Goal: Information Seeking & Learning: Learn about a topic

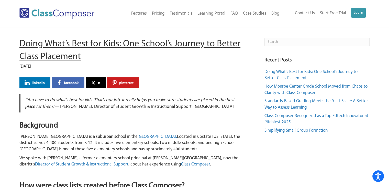
drag, startPoint x: 80, startPoint y: 57, endPoint x: 23, endPoint y: 45, distance: 59.1
click at [23, 45] on h1 "Doing What’s Best for Kids: One School’s Journey to Better Class Placement" at bounding box center [131, 51] width 225 height 26
copy h1 "Doing What’s Best for Kids: One School’s Journey to Better Class Placement"
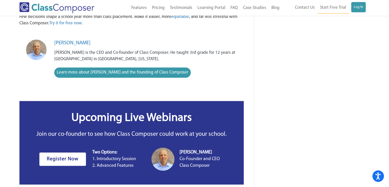
scroll to position [832, 0]
